Goal: Task Accomplishment & Management: Manage account settings

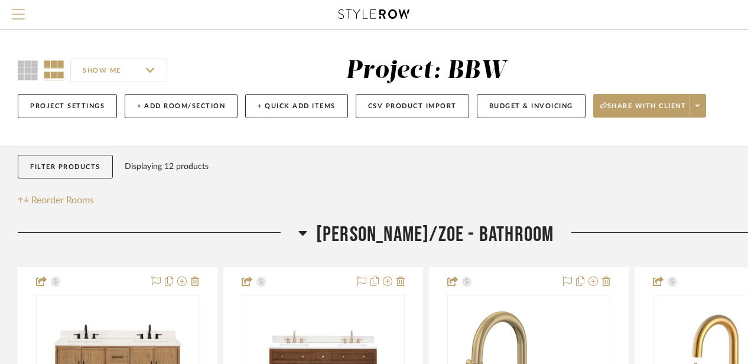
click at [12, 9] on span "Menu" at bounding box center [18, 9] width 13 height 1
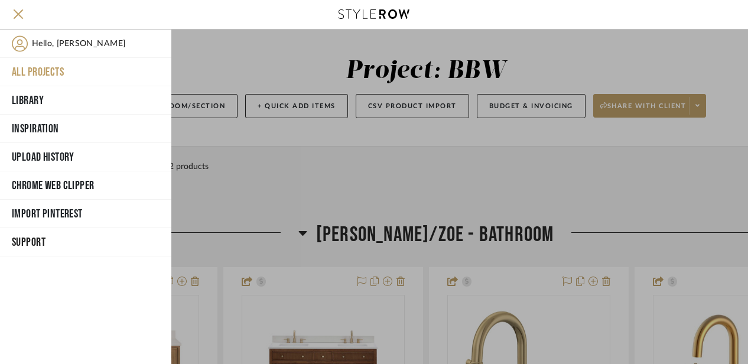
click at [20, 61] on button "All Projects" at bounding box center [85, 72] width 171 height 28
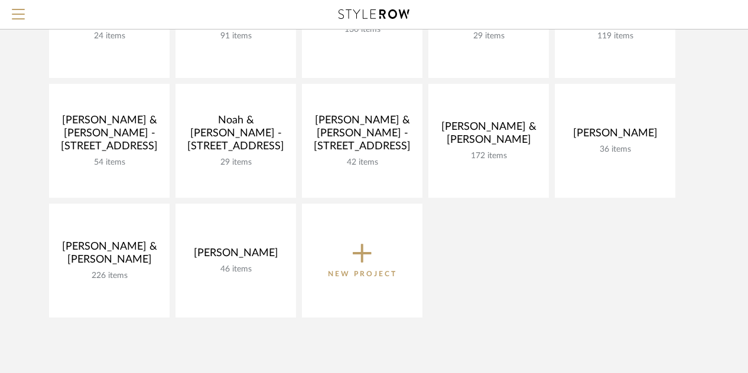
scroll to position [440, 0]
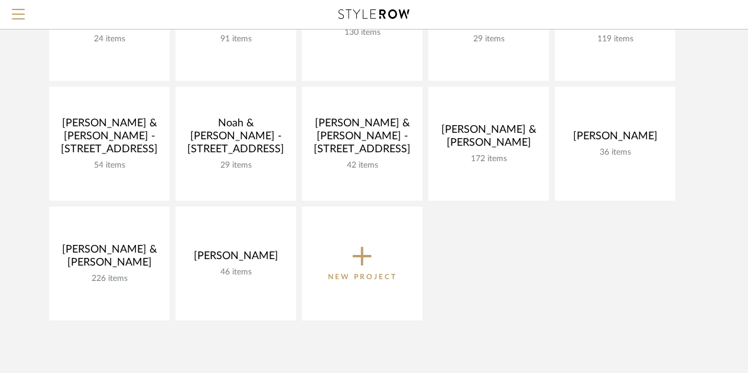
click at [367, 264] on icon at bounding box center [362, 256] width 19 height 25
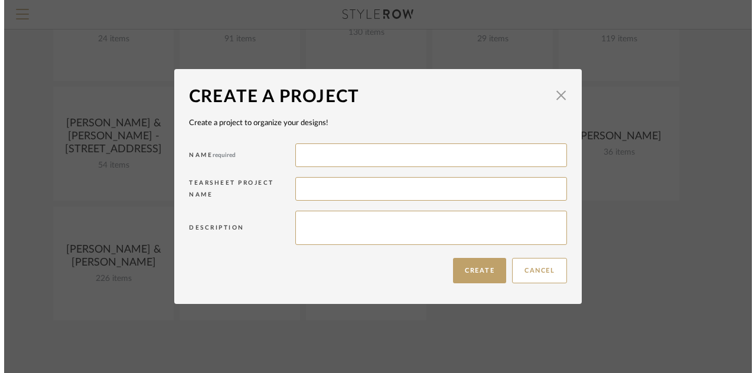
scroll to position [0, 0]
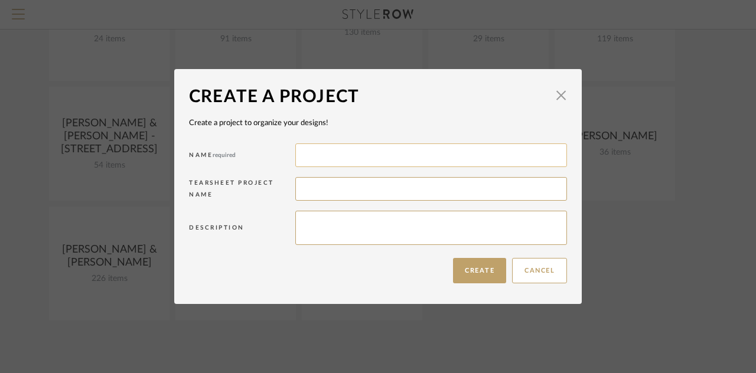
click at [305, 156] on input at bounding box center [431, 156] width 272 height 24
type input "[PERSON_NAME] & [PERSON_NAME] -[STREET_ADDRESS]"
click at [472, 274] on button "Create" at bounding box center [479, 270] width 53 height 25
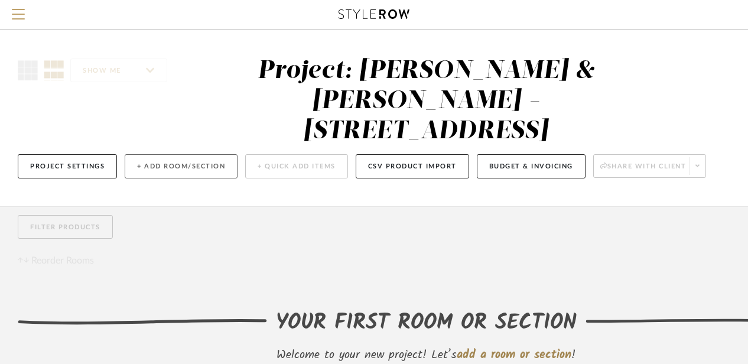
click at [144, 154] on button "+ Add Room/Section" at bounding box center [181, 166] width 113 height 24
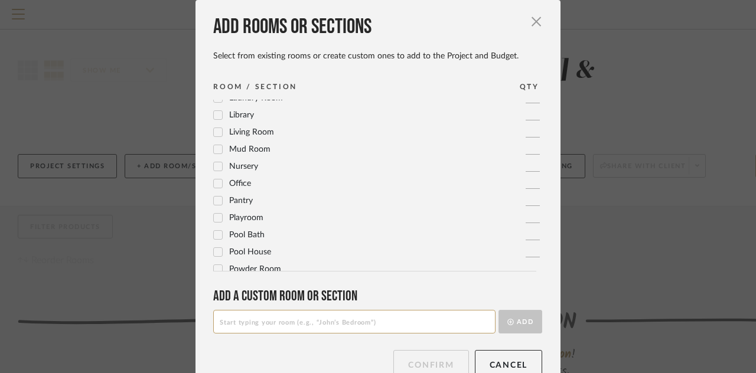
scroll to position [321, 0]
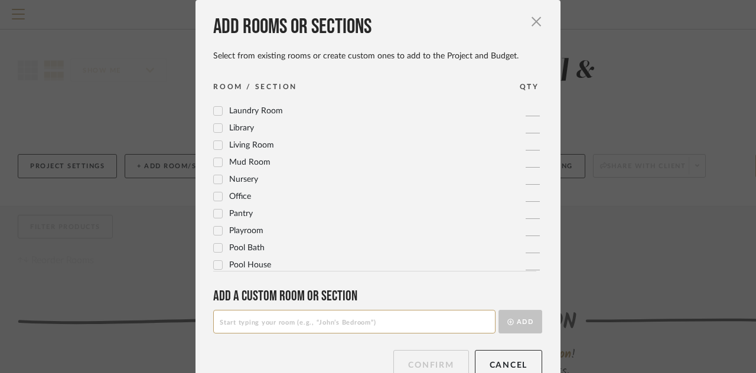
click at [214, 139] on div "Living Room" at bounding box center [243, 146] width 61 height 14
click at [215, 145] on icon at bounding box center [219, 146] width 8 height 6
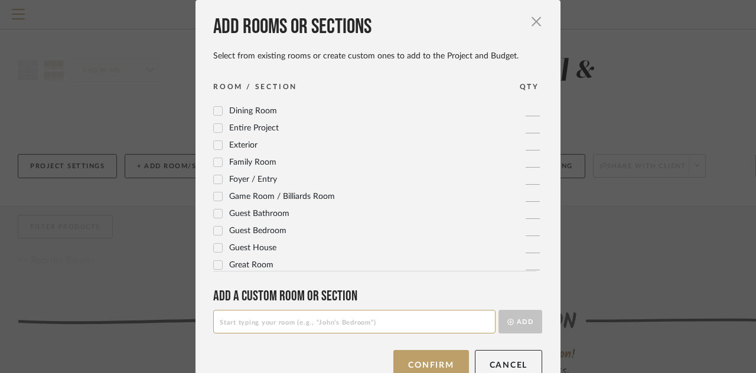
scroll to position [0, 0]
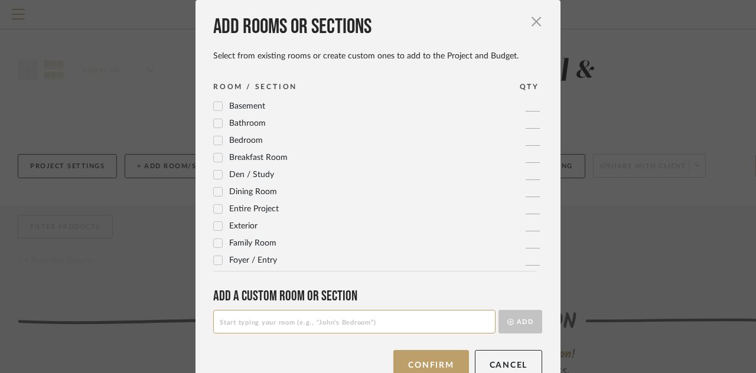
click at [216, 194] on icon at bounding box center [218, 192] width 8 height 8
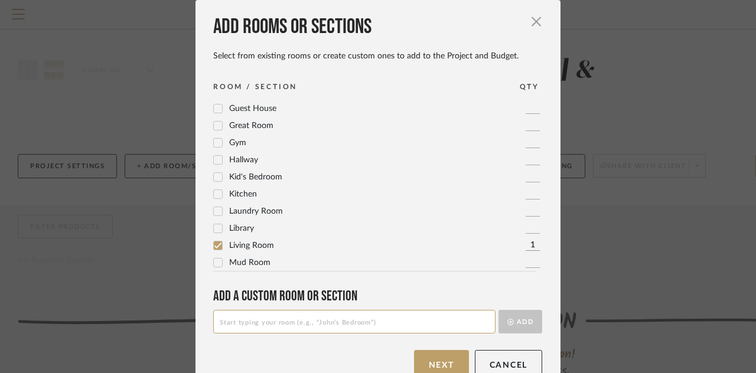
scroll to position [301, 0]
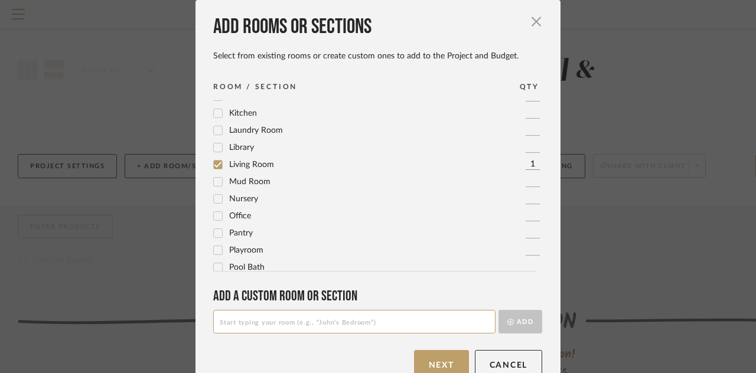
click at [213, 109] on div at bounding box center [217, 113] width 9 height 9
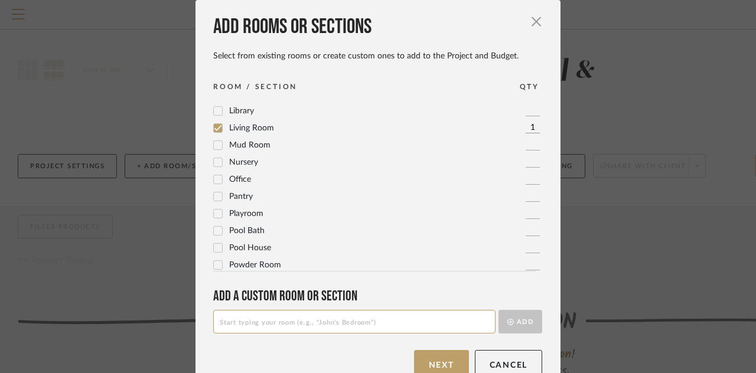
click at [215, 180] on icon at bounding box center [219, 180] width 8 height 6
click at [215, 163] on icon at bounding box center [219, 163] width 8 height 6
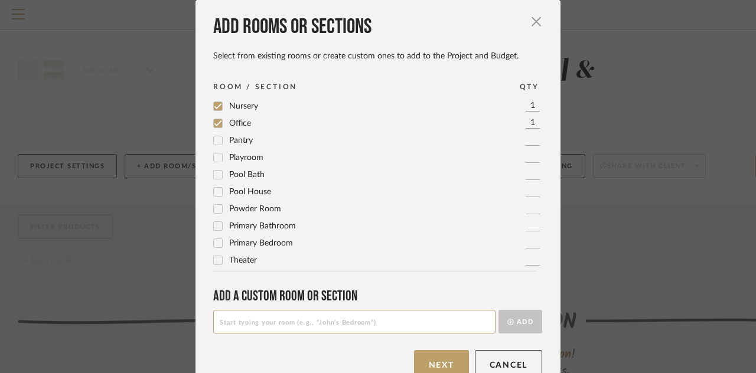
click at [214, 243] on icon at bounding box center [218, 243] width 8 height 8
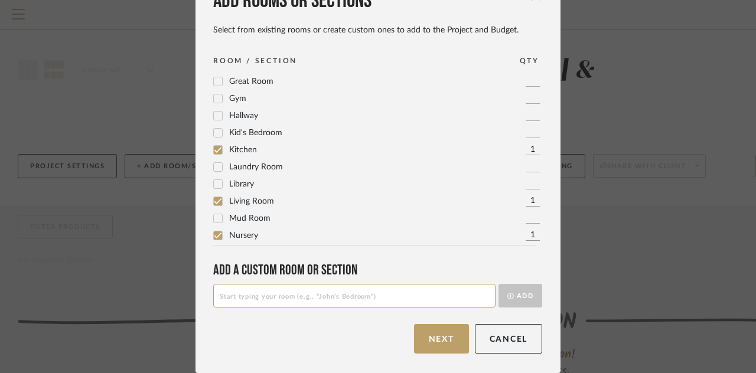
scroll to position [238, 0]
click at [215, 135] on icon at bounding box center [218, 134] width 8 height 8
click at [433, 339] on button "Next" at bounding box center [441, 339] width 55 height 30
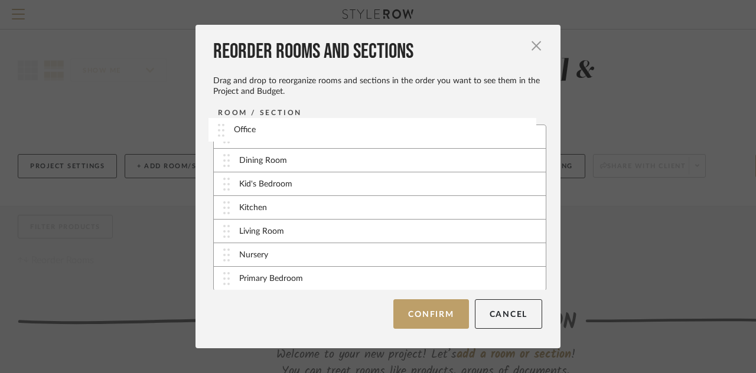
drag, startPoint x: 223, startPoint y: 253, endPoint x: 222, endPoint y: 128, distance: 125.3
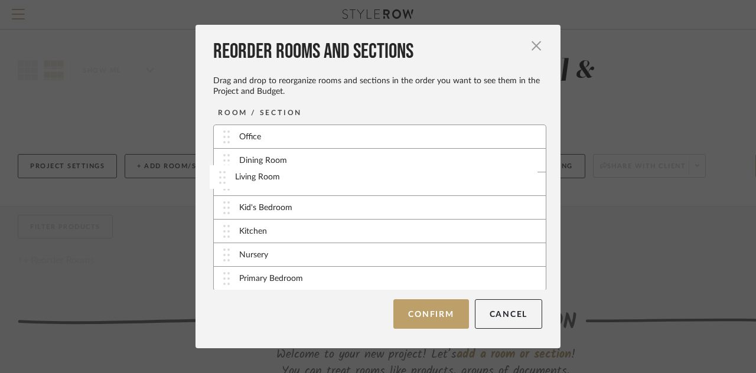
drag, startPoint x: 230, startPoint y: 228, endPoint x: 228, endPoint y: 164, distance: 64.5
drag, startPoint x: 219, startPoint y: 231, endPoint x: 219, endPoint y: 208, distance: 23.1
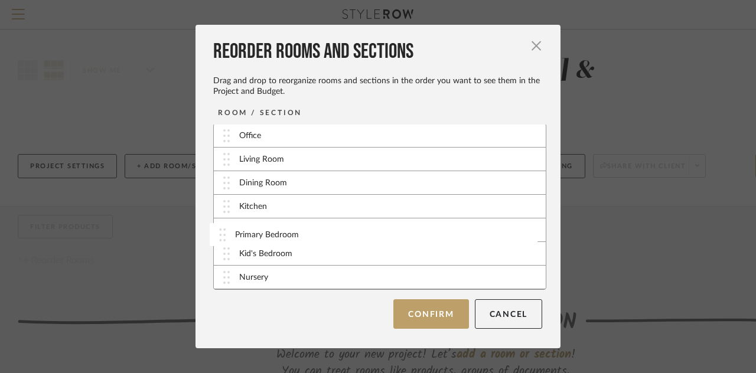
drag, startPoint x: 225, startPoint y: 281, endPoint x: 226, endPoint y: 234, distance: 46.7
drag, startPoint x: 225, startPoint y: 275, endPoint x: 225, endPoint y: 255, distance: 20.7
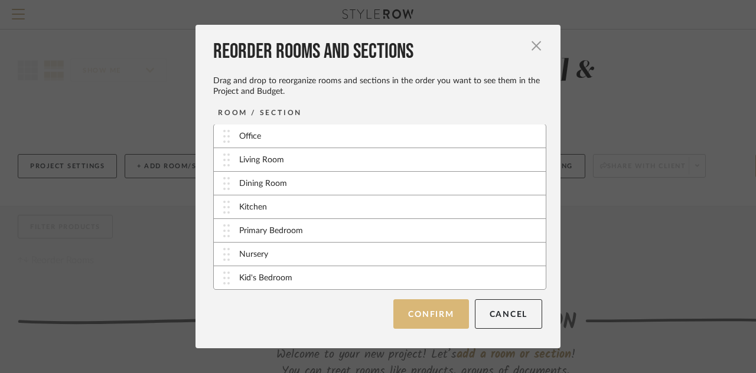
click at [432, 315] on button "Confirm" at bounding box center [431, 315] width 75 height 30
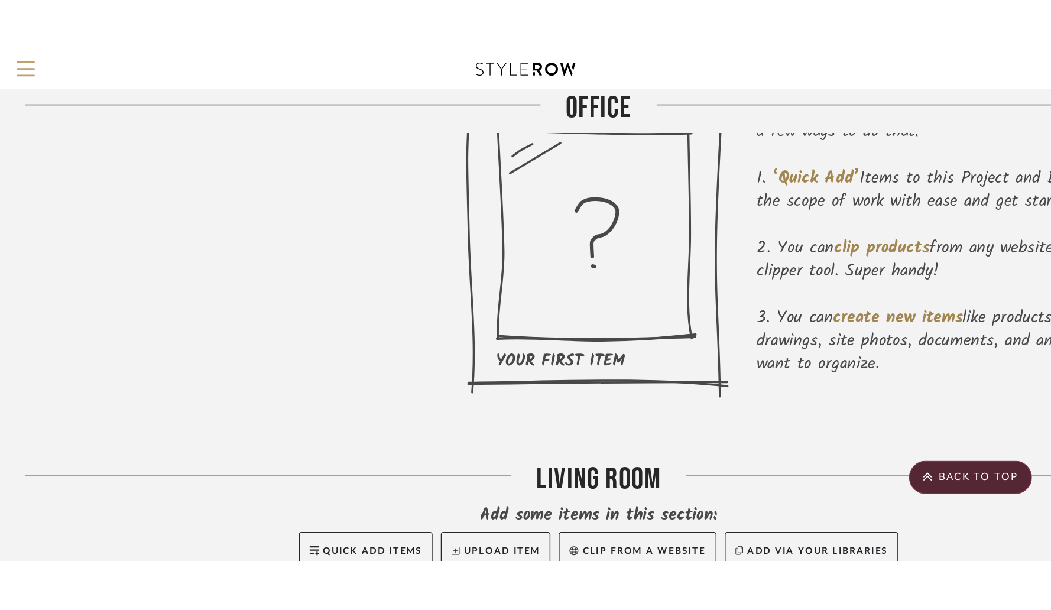
scroll to position [253, 0]
